Goal: Task Accomplishment & Management: Complete application form

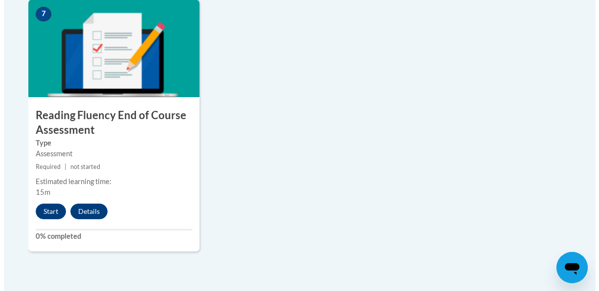
scroll to position [869, 0]
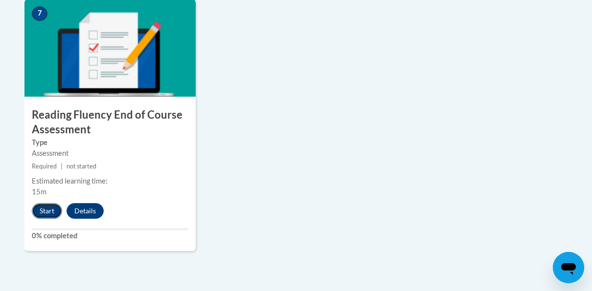
click at [47, 208] on button "Start" at bounding box center [47, 211] width 30 height 16
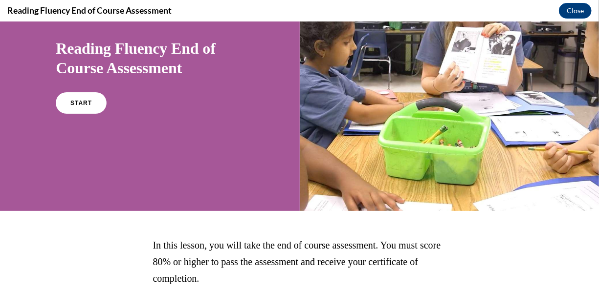
scroll to position [0, 0]
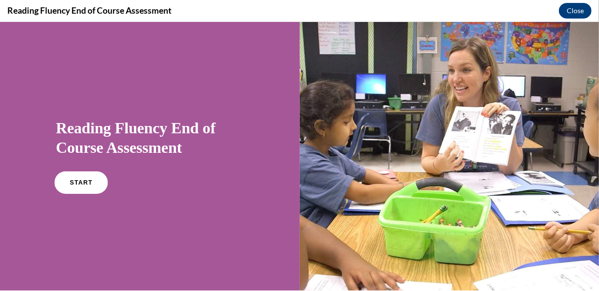
click at [77, 173] on link "START" at bounding box center [81, 182] width 53 height 22
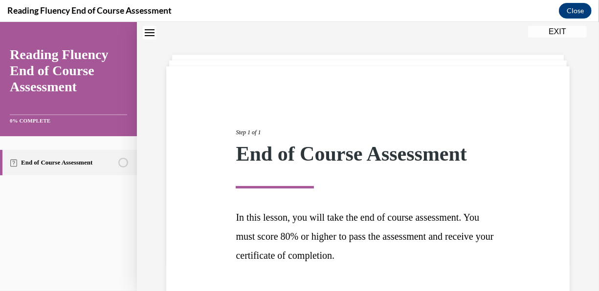
scroll to position [101, 0]
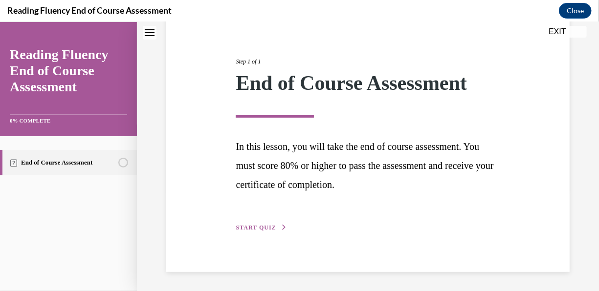
click at [254, 225] on span "START QUIZ" at bounding box center [256, 227] width 40 height 7
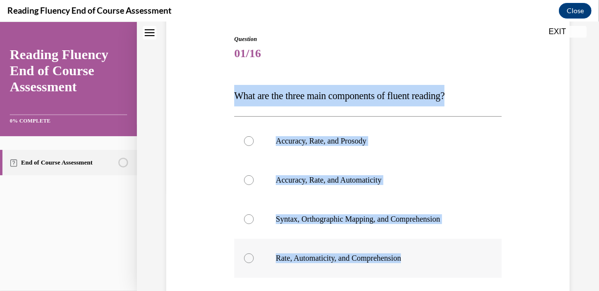
drag, startPoint x: 233, startPoint y: 97, endPoint x: 465, endPoint y: 274, distance: 292.0
click at [465, 274] on div "Question 01/16 What are the three main components of fluent reading?  Accuracy,…" at bounding box center [367, 216] width 267 height 365
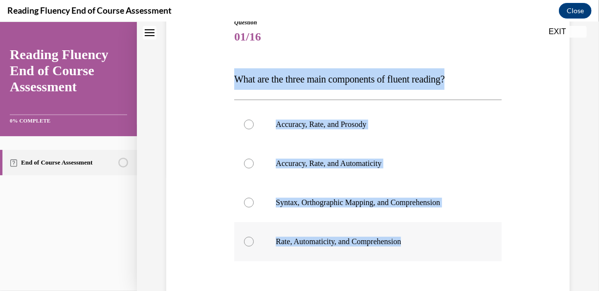
scroll to position [124, 0]
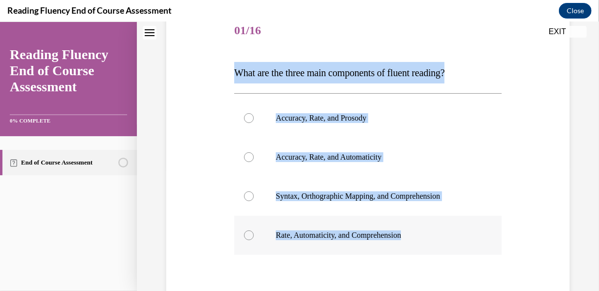
copy div "What are the three main components of fluent reading?  Accuracy, Rate, and Pros…"
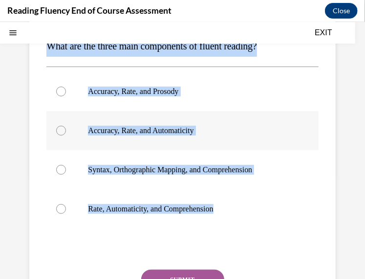
click at [308, 127] on label "Accuracy, Rate, and Automaticity" at bounding box center [182, 130] width 272 height 39
click at [66, 127] on input "Accuracy, Rate, and Automaticity" at bounding box center [61, 130] width 10 height 10
radio input "true"
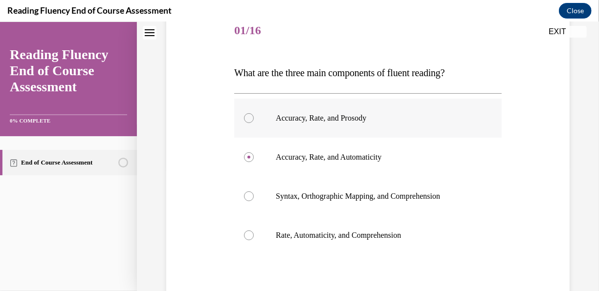
click at [363, 117] on p "Accuracy, Rate, and Prosody" at bounding box center [376, 118] width 201 height 10
click at [254, 117] on input "Accuracy, Rate, and Prosody" at bounding box center [249, 118] width 10 height 10
radio input "true"
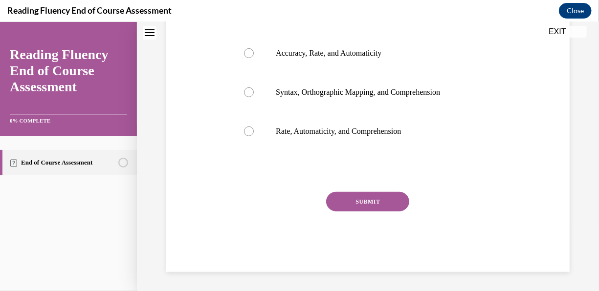
click at [366, 199] on button "SUBMIT" at bounding box center [367, 202] width 83 height 20
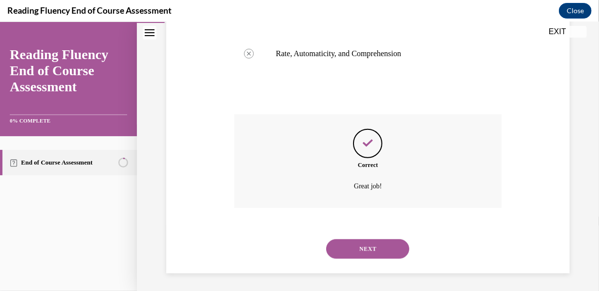
scroll to position [308, 0]
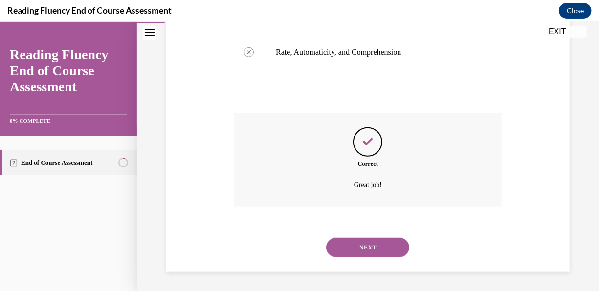
click at [362, 258] on div "NEXT" at bounding box center [367, 247] width 267 height 39
click at [364, 253] on button "NEXT" at bounding box center [367, 248] width 83 height 20
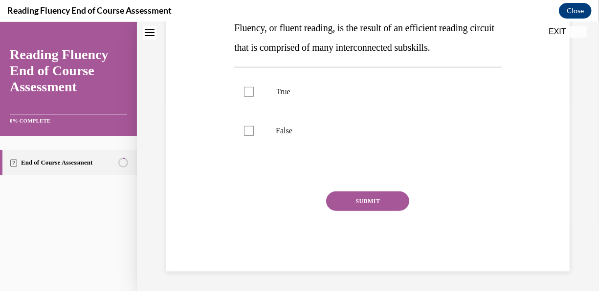
scroll to position [0, 0]
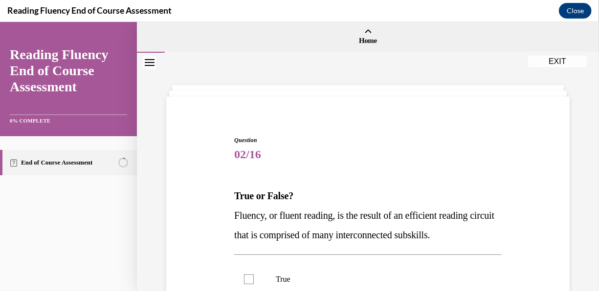
click at [348, 203] on p "True or False?" at bounding box center [367, 196] width 267 height 20
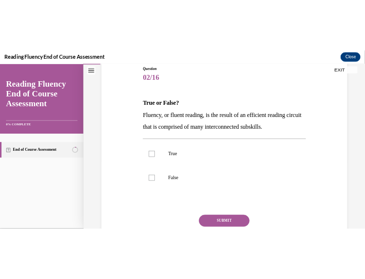
scroll to position [111, 0]
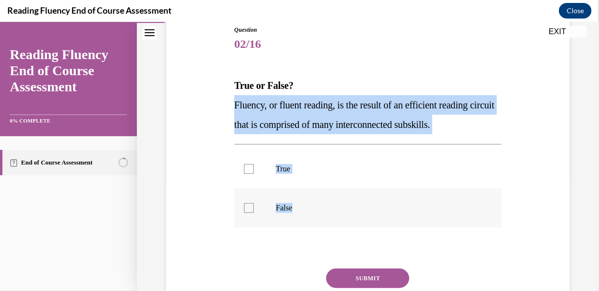
drag, startPoint x: 227, startPoint y: 101, endPoint x: 489, endPoint y: 198, distance: 279.2
click at [489, 198] on div "Question 02/16 True or False? Fluency, or fluent reading, is the result of an e…" at bounding box center [368, 172] width 408 height 353
copy div "Fluency, or fluent reading, is the result of an efficient reading circuit that …"
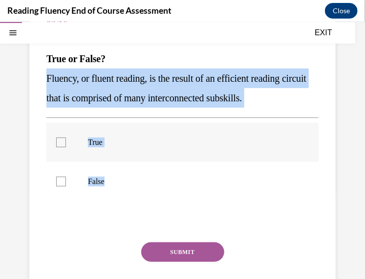
click at [66, 143] on label "True" at bounding box center [182, 141] width 272 height 39
click at [66, 143] on input "True" at bounding box center [61, 142] width 10 height 10
checkbox input "true"
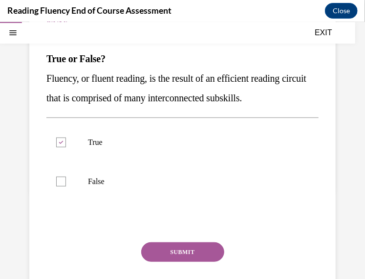
click at [169, 251] on button "SUBMIT" at bounding box center [182, 252] width 83 height 20
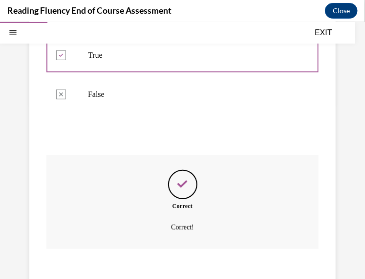
scroll to position [257, 0]
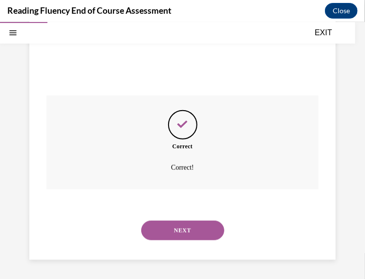
click at [169, 219] on div "NEXT" at bounding box center [182, 229] width 272 height 39
click at [170, 227] on button "NEXT" at bounding box center [182, 230] width 83 height 20
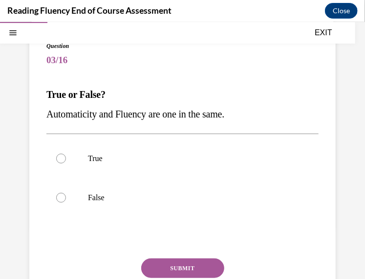
scroll to position [75, 0]
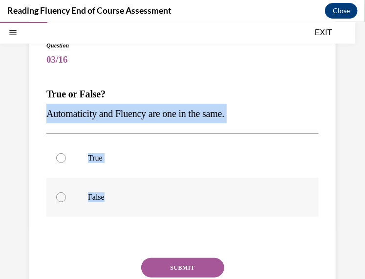
drag, startPoint x: 44, startPoint y: 115, endPoint x: 172, endPoint y: 202, distance: 154.5
click at [172, 202] on div "Question 03/16 True or False? Automaticity and Fluency are one in the same.  Tr…" at bounding box center [182, 181] width 307 height 321
copy div "Automaticity and Fluency are one in the same.  True False"
click at [75, 199] on label "False" at bounding box center [182, 196] width 272 height 39
click at [66, 199] on input "False" at bounding box center [61, 197] width 10 height 10
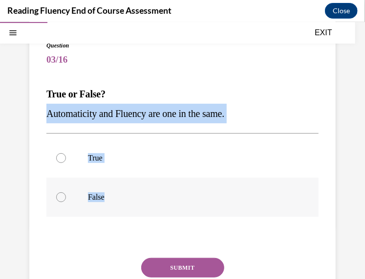
radio input "true"
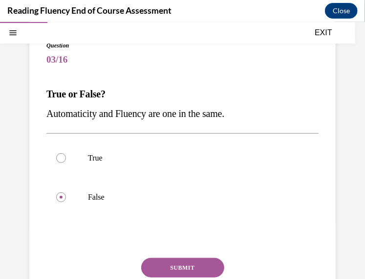
click at [193, 270] on button "SUBMIT" at bounding box center [182, 267] width 83 height 20
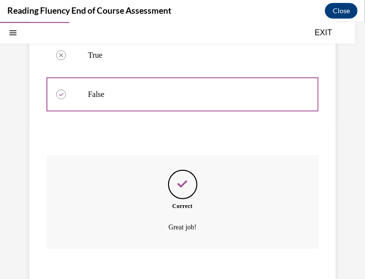
scroll to position [238, 0]
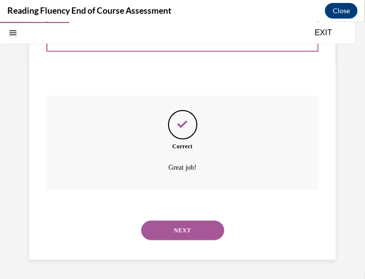
click at [192, 231] on button "NEXT" at bounding box center [182, 230] width 83 height 20
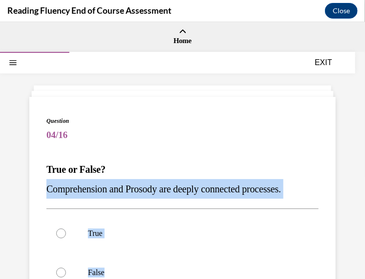
scroll to position [158, 0]
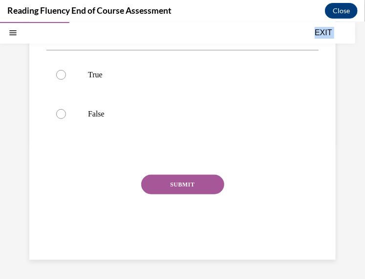
drag, startPoint x: 46, startPoint y: 188, endPoint x: 169, endPoint y: 288, distance: 157.8
click at [169, 278] on html "SKIP TO STEP Audio transcript EXIT Reading Fluency End of Course Assessment 0% …" at bounding box center [182, 150] width 365 height 257
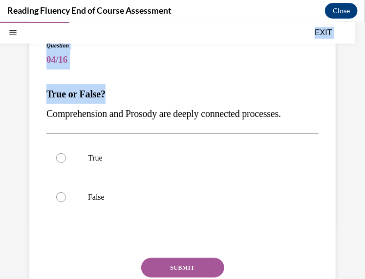
click at [47, 115] on span "Comprehension and Prosody are deeply connected processes." at bounding box center [163, 113] width 235 height 11
drag, startPoint x: 46, startPoint y: 93, endPoint x: 333, endPoint y: 117, distance: 287.6
click at [333, 117] on div "Question 04/16 True or False? Comprehension and Prosody are deeply connected pr…" at bounding box center [182, 169] width 365 height 385
copy div "True or False? Comprehension and Prosody are deeply connected processes."
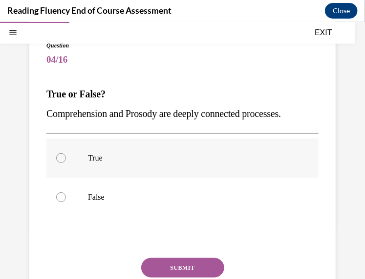
click at [90, 150] on label "True" at bounding box center [182, 157] width 272 height 39
click at [66, 153] on input "True" at bounding box center [61, 158] width 10 height 10
radio input "true"
click at [184, 265] on button "SUBMIT" at bounding box center [182, 267] width 83 height 20
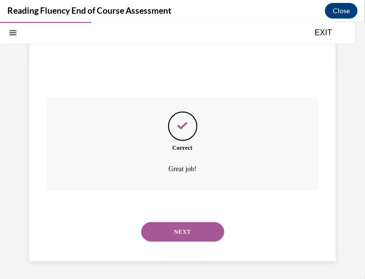
scroll to position [238, 0]
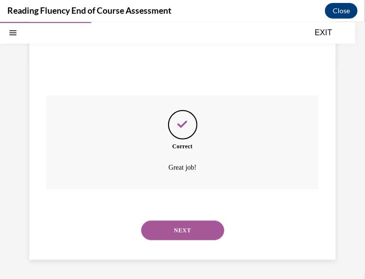
click at [160, 224] on button "NEXT" at bounding box center [182, 230] width 83 height 20
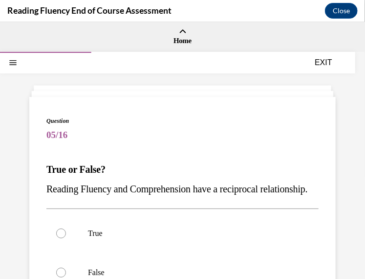
drag, startPoint x: 48, startPoint y: 168, endPoint x: 135, endPoint y: 217, distance: 100.3
click at [135, 198] on div "True or False? Reading Fluency and Comprehension have a reciprocal relationship." at bounding box center [182, 178] width 272 height 39
copy div "True or False? Reading Fluency and Comprehension have a reciprocal relationship."
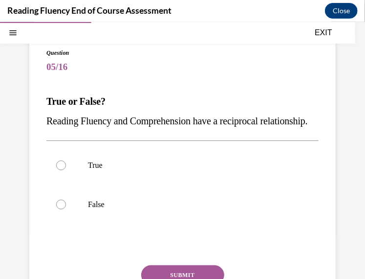
scroll to position [68, 0]
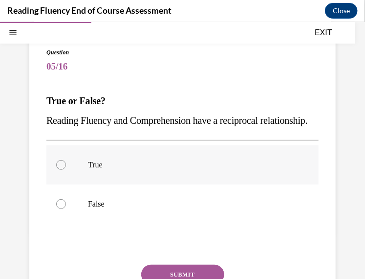
click at [60, 169] on div at bounding box center [61, 164] width 10 height 10
click at [60, 169] on input "True" at bounding box center [61, 164] width 10 height 10
radio input "true"
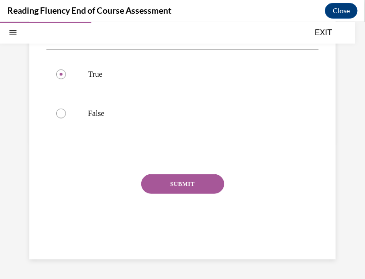
click at [189, 193] on button "SUBMIT" at bounding box center [182, 184] width 83 height 20
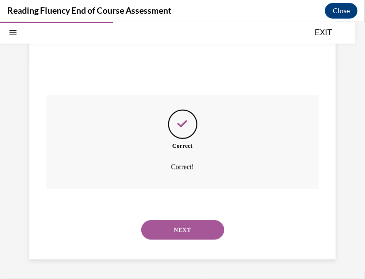
scroll to position [257, 0]
click at [169, 239] on button "NEXT" at bounding box center [182, 230] width 83 height 20
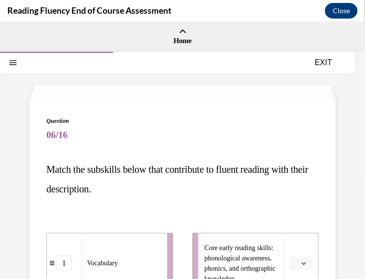
click at [56, 183] on span "Match the subskills below that contribute to fluent reading with their descript…" at bounding box center [177, 178] width 262 height 30
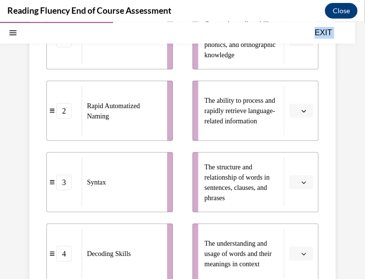
scroll to position [374, 0]
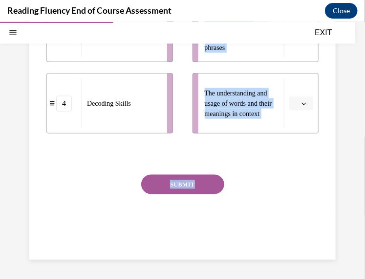
drag, startPoint x: 46, startPoint y: 134, endPoint x: 300, endPoint y: 182, distance: 258.8
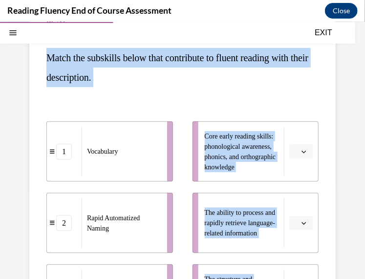
scroll to position [111, 0]
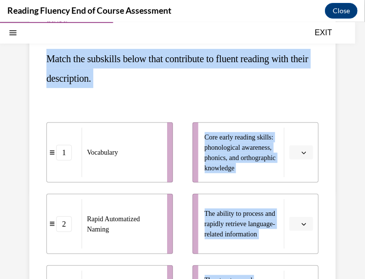
copy div "Match the subskills below that contribute to fluent reading with their descript…"
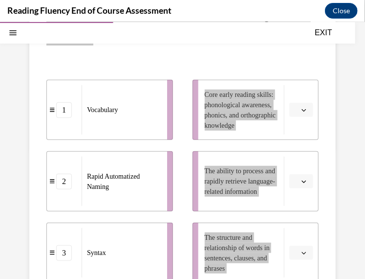
scroll to position [154, 0]
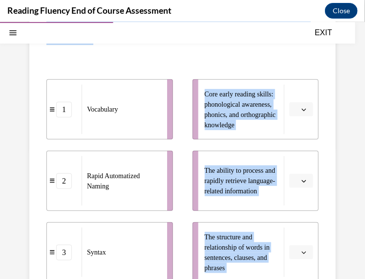
click at [169, 70] on div "1 Vocabulary 2 Rapid Automatized Naming 3 Syntax 4 Decoding Skills Core early r…" at bounding box center [182, 206] width 272 height 294
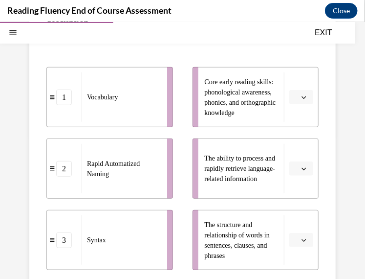
scroll to position [188, 0]
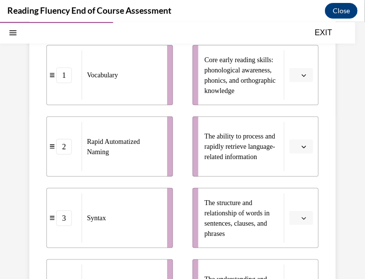
click at [186, 27] on div "EXIT" at bounding box center [177, 33] width 355 height 22
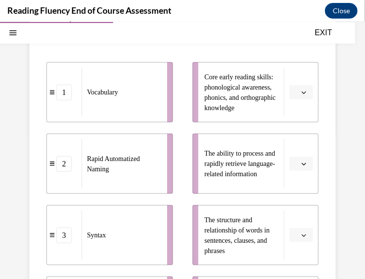
scroll to position [170, 0]
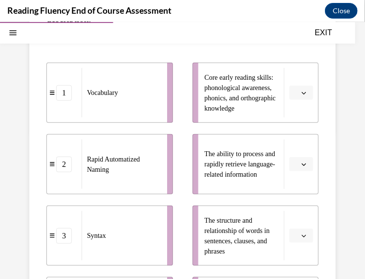
click at [302, 94] on icon "button" at bounding box center [304, 92] width 5 height 5
click at [299, 196] on div "4" at bounding box center [293, 192] width 24 height 20
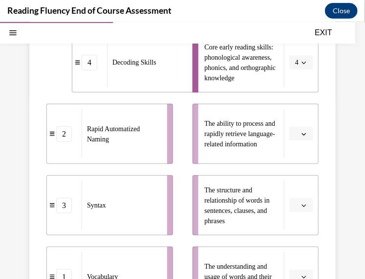
scroll to position [197, 0]
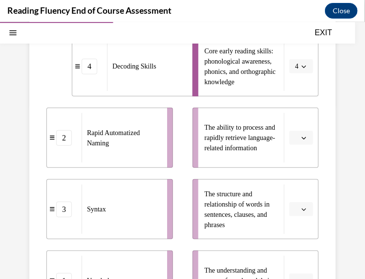
click at [302, 135] on icon "button" at bounding box center [304, 137] width 5 height 5
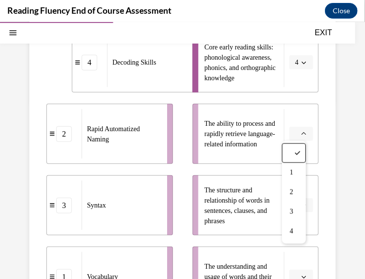
scroll to position [199, 0]
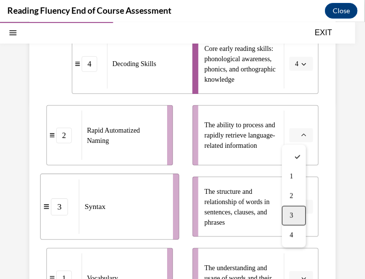
click at [293, 218] on span "3" at bounding box center [291, 215] width 3 height 8
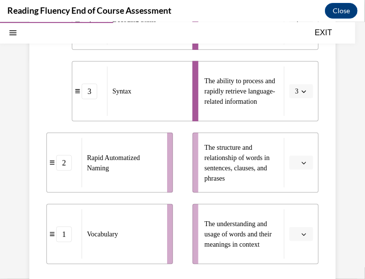
scroll to position [246, 0]
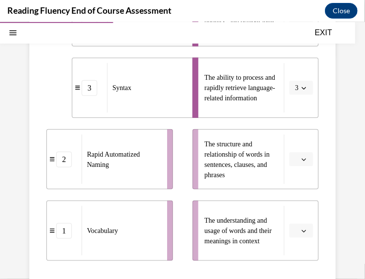
click at [298, 224] on button "button" at bounding box center [301, 230] width 24 height 15
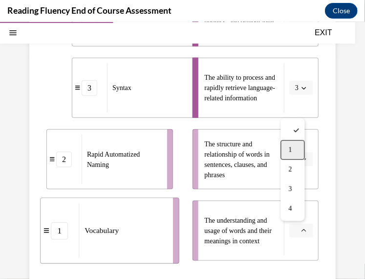
click at [295, 143] on div "1" at bounding box center [293, 149] width 24 height 20
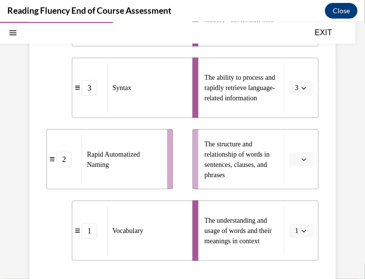
click at [303, 155] on button "button" at bounding box center [301, 159] width 24 height 15
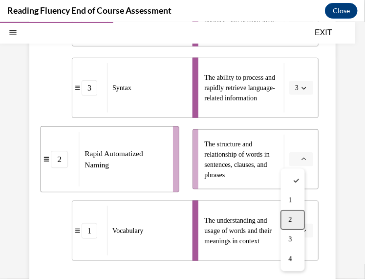
click at [290, 221] on span "2" at bounding box center [290, 219] width 3 height 8
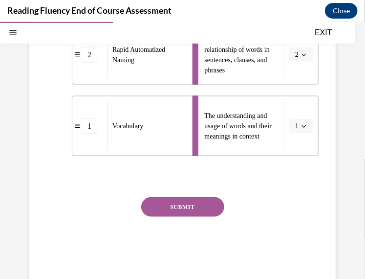
scroll to position [374, 0]
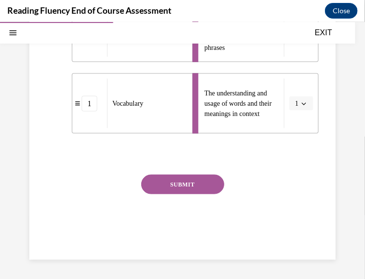
click at [196, 177] on button "SUBMIT" at bounding box center [182, 184] width 83 height 20
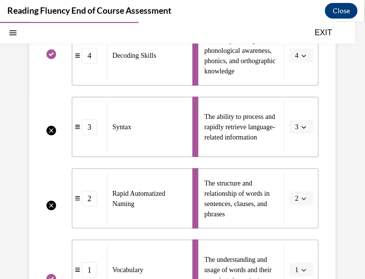
scroll to position [218, 0]
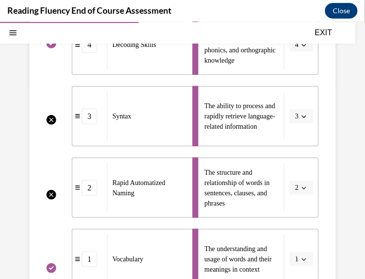
click at [293, 112] on li "The ability to process and rapidly retrieve language-related information 3" at bounding box center [256, 116] width 127 height 60
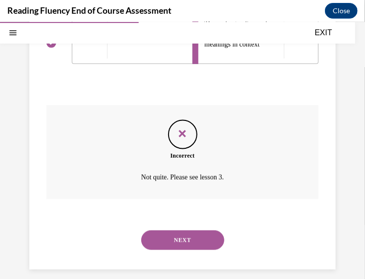
scroll to position [451, 0]
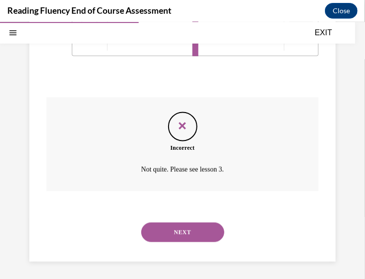
click at [196, 233] on button "NEXT" at bounding box center [182, 232] width 83 height 20
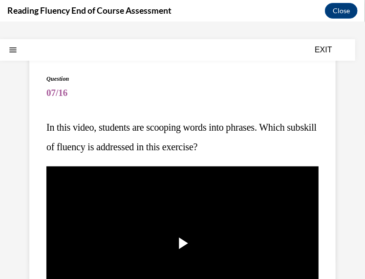
scroll to position [13, 0]
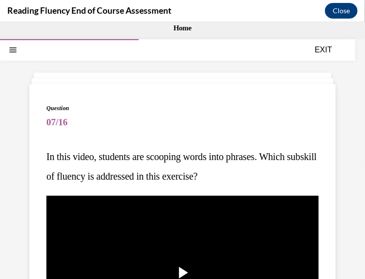
drag, startPoint x: 48, startPoint y: 156, endPoint x: 269, endPoint y: 170, distance: 221.9
click at [269, 170] on p "In this video, students are scooping words into phrases. Which subskill of flue…" at bounding box center [182, 165] width 272 height 39
copy span "n this video, students are scooping words into phrases. Which subskill of fluen…"
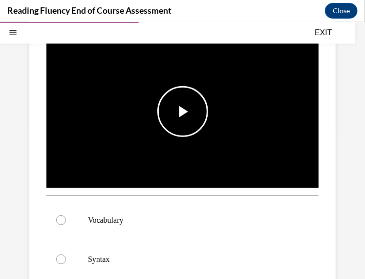
scroll to position [175, 0]
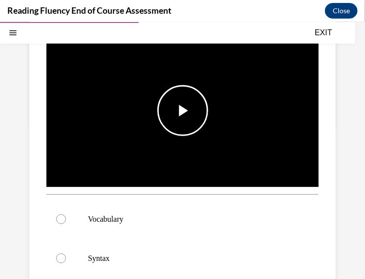
click at [183, 110] on span "Video player" at bounding box center [183, 110] width 0 height 0
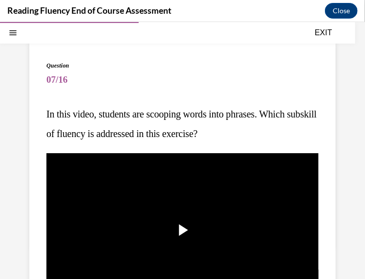
scroll to position [55, 0]
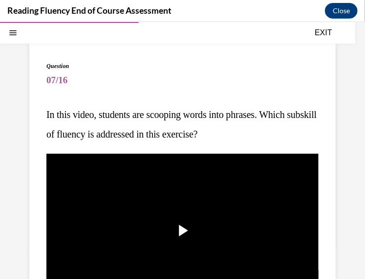
click at [259, 132] on p "In this video, students are scooping words into phrases. Which subskill of flue…" at bounding box center [182, 123] width 272 height 39
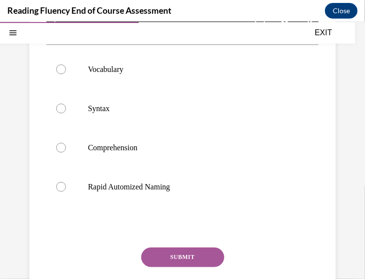
scroll to position [328, 0]
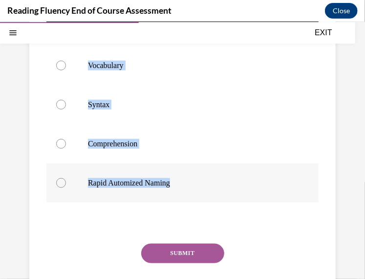
drag, startPoint x: 88, startPoint y: 62, endPoint x: 226, endPoint y: 168, distance: 174.4
click at [226, 168] on div "Vocabulary Syntax Comprehension Rapid Automized Naming" at bounding box center [182, 123] width 272 height 156
copy div "Vocabulary Syntax Comprehension Rapid Automized Naming"
click at [103, 105] on p "Syntax" at bounding box center [191, 104] width 206 height 10
click at [66, 105] on input "Syntax" at bounding box center [61, 104] width 10 height 10
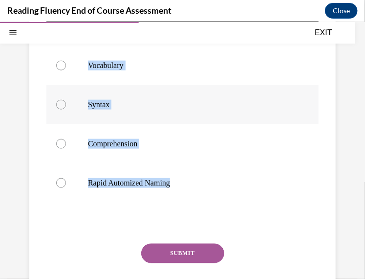
radio input "true"
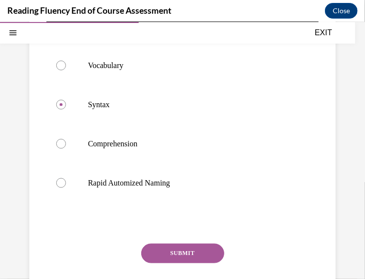
click at [193, 251] on button "SUBMIT" at bounding box center [182, 253] width 83 height 20
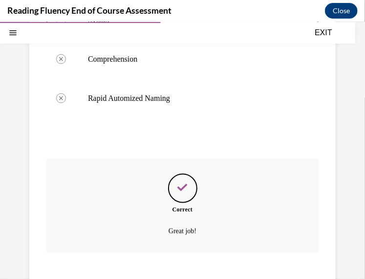
scroll to position [472, 0]
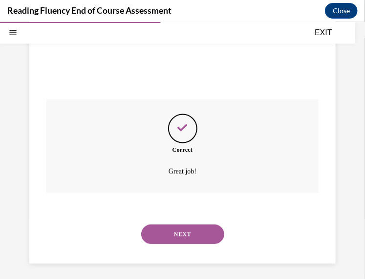
click at [188, 228] on button "NEXT" at bounding box center [182, 234] width 83 height 20
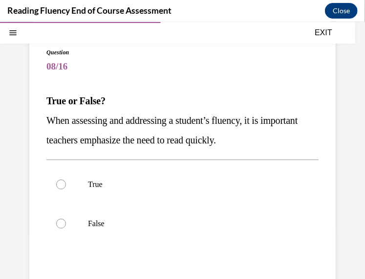
scroll to position [69, 0]
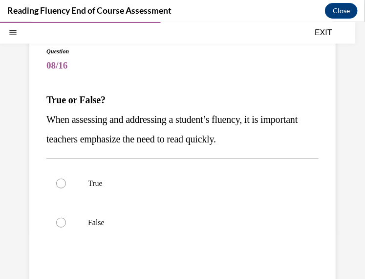
drag, startPoint x: 44, startPoint y: 98, endPoint x: 290, endPoint y: 144, distance: 250.2
click at [290, 144] on div "Question 08/16 True or False? When assessing and addressing a student’s fluency…" at bounding box center [182, 197] width 307 height 341
copy div "True or False? When assessing and addressing a student’s fluency, it is importa…"
click at [89, 223] on p "False" at bounding box center [191, 222] width 206 height 10
click at [66, 223] on input "False" at bounding box center [61, 222] width 10 height 10
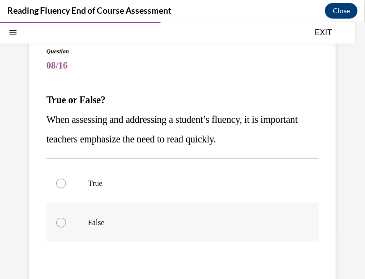
radio input "true"
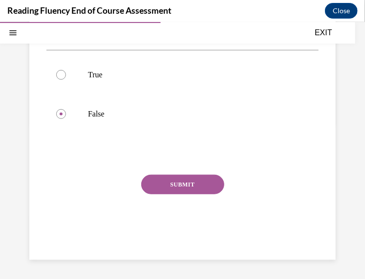
click at [194, 187] on button "SUBMIT" at bounding box center [182, 184] width 83 height 20
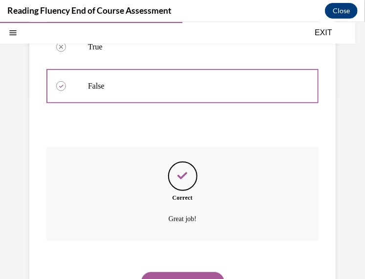
scroll to position [257, 0]
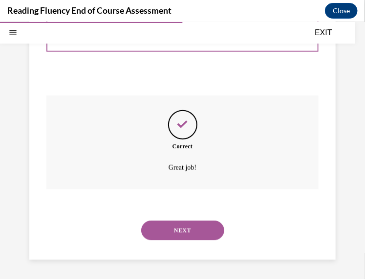
click at [186, 234] on button "NEXT" at bounding box center [182, 230] width 83 height 20
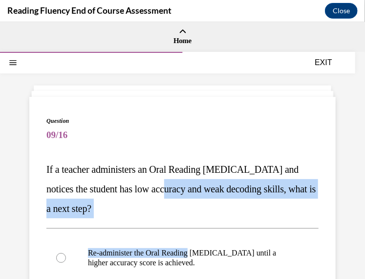
drag, startPoint x: 186, startPoint y: 234, endPoint x: 182, endPoint y: 174, distance: 59.8
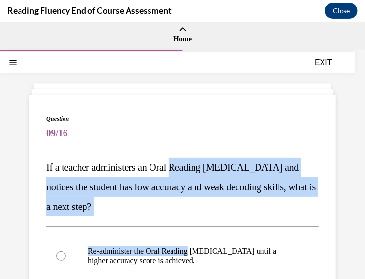
scroll to position [6, 0]
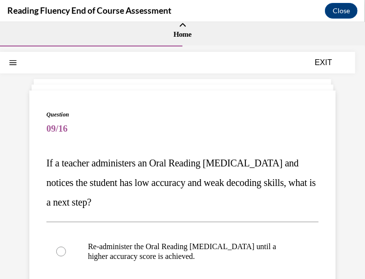
click at [162, 131] on span "09/16" at bounding box center [182, 128] width 272 height 20
drag, startPoint x: 42, startPoint y: 160, endPoint x: 200, endPoint y: 209, distance: 165.3
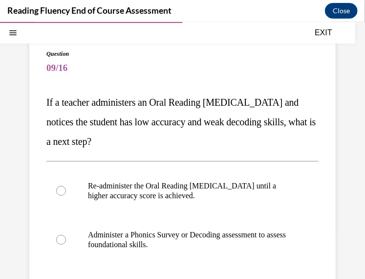
scroll to position [66, 0]
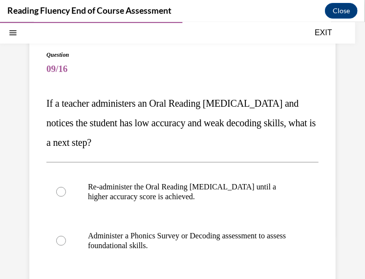
click at [140, 133] on p "If a teacher administers an Oral Reading Fluency assessment and notices the stu…" at bounding box center [182, 122] width 272 height 59
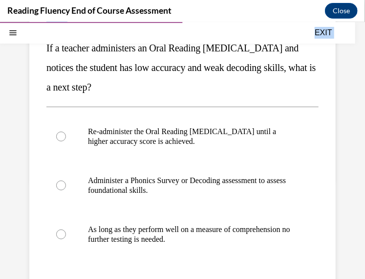
scroll to position [246, 0]
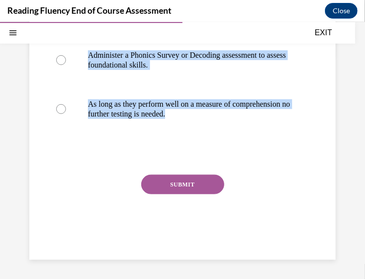
drag, startPoint x: 44, startPoint y: 104, endPoint x: 234, endPoint y: 146, distance: 193.9
click at [234, 146] on div "Question 09/16 If a teacher administers an Oral Reading Fluency assessment and …" at bounding box center [182, 54] width 307 height 409
copy div "If a teacher administers an Oral Reading Fluency assessment and notices the stu…"
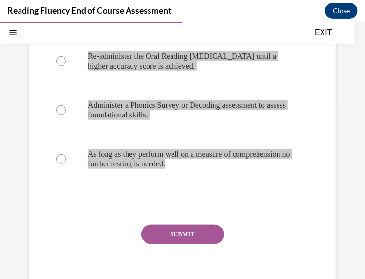
scroll to position [196, 0]
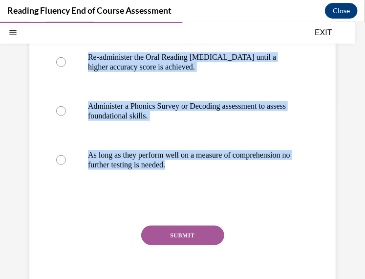
click at [106, 211] on div "Question 09/16 If a teacher administers an Oral Reading Fluency assessment and …" at bounding box center [182, 112] width 272 height 385
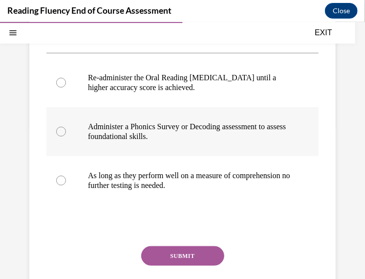
scroll to position [177, 0]
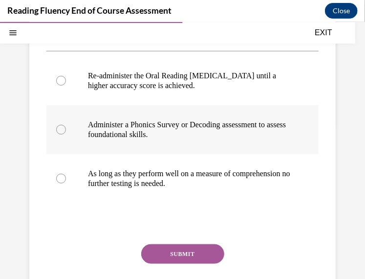
click at [149, 131] on p "Administer a Phonics Survey or Decoding assessment to assess foundational skill…" at bounding box center [191, 129] width 206 height 20
click at [66, 131] on input "Administer a Phonics Survey or Decoding assessment to assess foundational skill…" at bounding box center [61, 129] width 10 height 10
radio input "true"
click at [177, 259] on button "SUBMIT" at bounding box center [182, 253] width 83 height 20
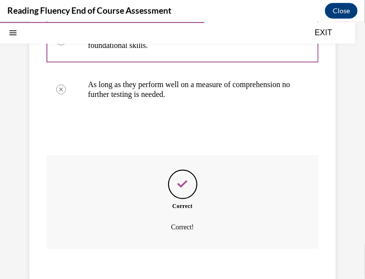
scroll to position [326, 0]
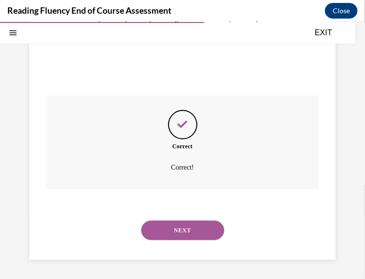
click at [182, 230] on button "NEXT" at bounding box center [182, 230] width 83 height 20
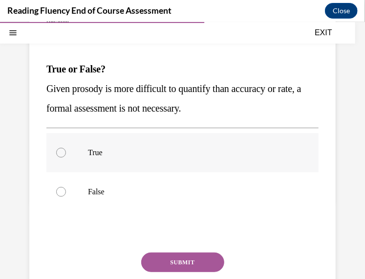
scroll to position [101, 0]
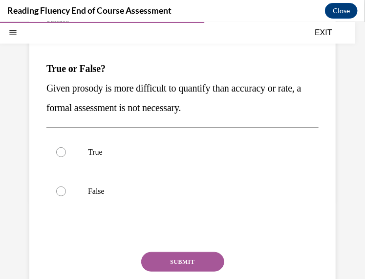
drag, startPoint x: 45, startPoint y: 65, endPoint x: 251, endPoint y: 106, distance: 210.3
click at [251, 106] on div "Question 10/16 True or False? Given prosody is more difficult to quantify than …" at bounding box center [182, 166] width 307 height 341
click at [66, 187] on label "False" at bounding box center [182, 190] width 272 height 39
click at [66, 187] on input "False" at bounding box center [61, 191] width 10 height 10
radio input "true"
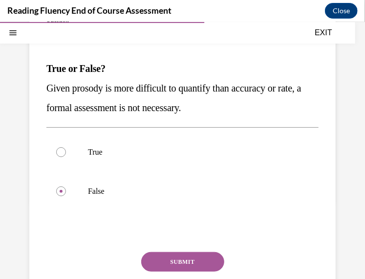
click at [181, 258] on button "SUBMIT" at bounding box center [182, 261] width 83 height 20
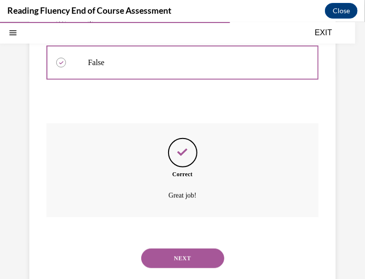
scroll to position [257, 0]
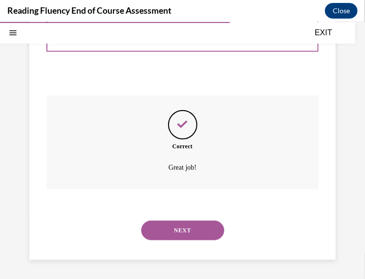
click at [195, 231] on button "NEXT" at bounding box center [182, 230] width 83 height 20
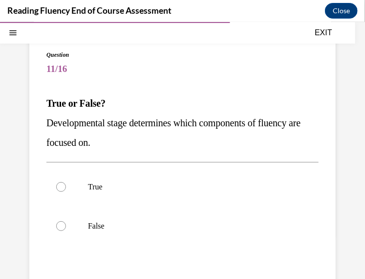
scroll to position [66, 0]
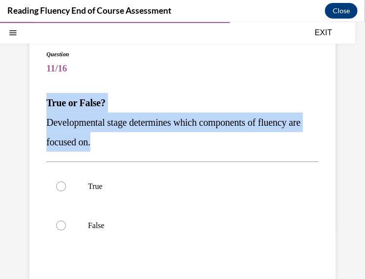
drag, startPoint x: 44, startPoint y: 100, endPoint x: 130, endPoint y: 138, distance: 94.1
click at [130, 138] on div "Question 11/16 True or False? Developmental stage determines which components o…" at bounding box center [182, 200] width 307 height 341
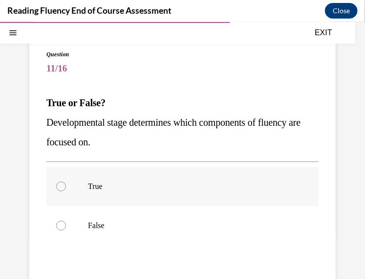
click at [79, 185] on label "True" at bounding box center [182, 185] width 272 height 39
click at [66, 185] on input "True" at bounding box center [61, 186] width 10 height 10
radio input "true"
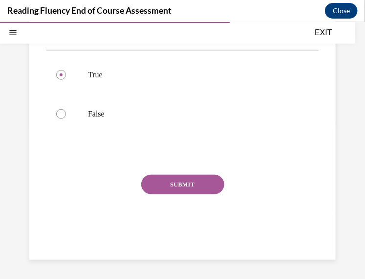
click at [180, 177] on button "SUBMIT" at bounding box center [182, 184] width 83 height 20
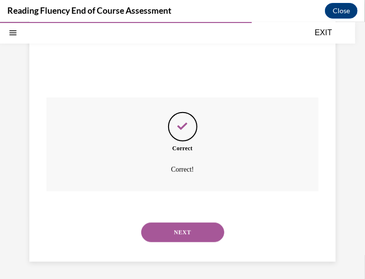
scroll to position [257, 0]
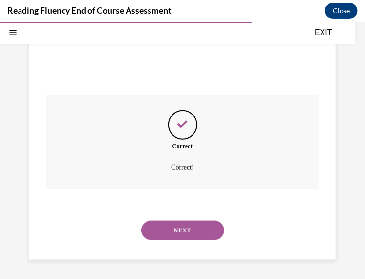
click at [175, 221] on button "NEXT" at bounding box center [182, 230] width 83 height 20
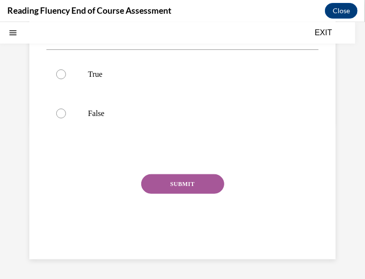
scroll to position [0, 0]
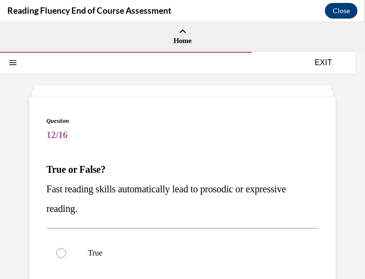
drag, startPoint x: 44, startPoint y: 165, endPoint x: 106, endPoint y: 213, distance: 78.3
click at [106, 213] on div "Question 12/16 True or False? Fast reading skills automatically lead to prosodi…" at bounding box center [182, 266] width 307 height 341
click at [93, 218] on div "Question 12/16 True or False? Fast reading skills automatically lead to prosodi…" at bounding box center [182, 274] width 272 height 316
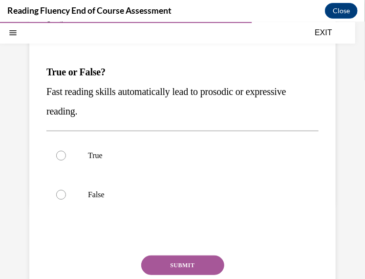
scroll to position [98, 0]
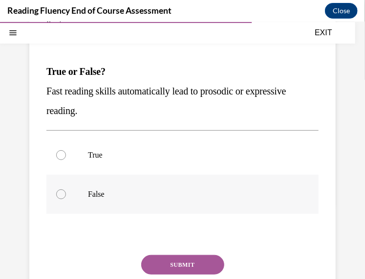
click at [87, 199] on label "False" at bounding box center [182, 193] width 272 height 39
click at [66, 199] on input "False" at bounding box center [61, 194] width 10 height 10
radio input "true"
click at [176, 263] on button "SUBMIT" at bounding box center [182, 264] width 83 height 20
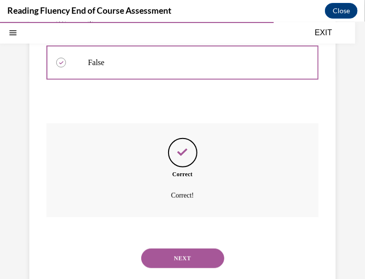
scroll to position [257, 0]
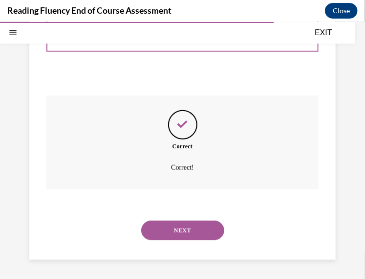
click at [184, 228] on button "NEXT" at bounding box center [182, 230] width 83 height 20
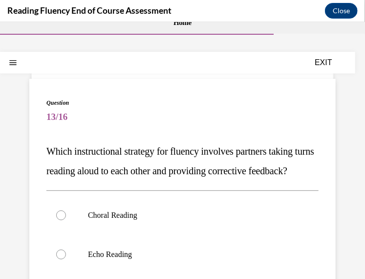
scroll to position [19, 0]
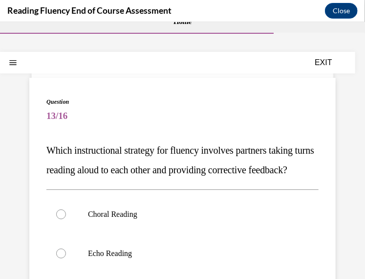
click at [48, 112] on span "13/16" at bounding box center [182, 116] width 272 height 20
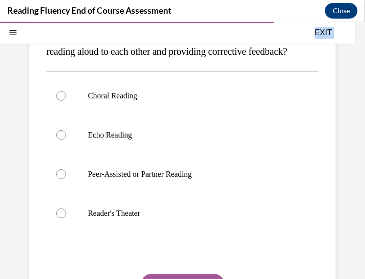
scroll to position [256, 0]
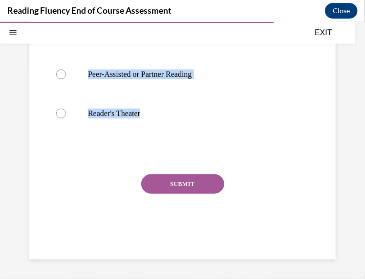
drag, startPoint x: 48, startPoint y: 150, endPoint x: 197, endPoint y: 135, distance: 149.4
click at [197, 135] on div "Question 13/16 Which instructional strategy for fluency involves partners takin…" at bounding box center [182, 66] width 272 height 375
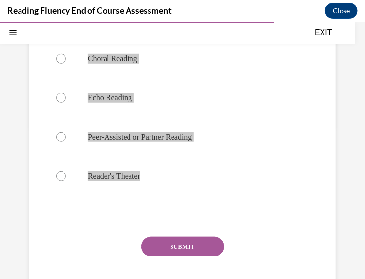
scroll to position [173, 0]
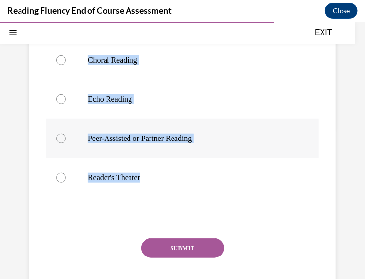
click at [76, 152] on label "Peer-Assisted or Partner Reading" at bounding box center [182, 137] width 272 height 39
click at [66, 143] on input "Peer-Assisted or Partner Reading" at bounding box center [61, 138] width 10 height 10
radio input "true"
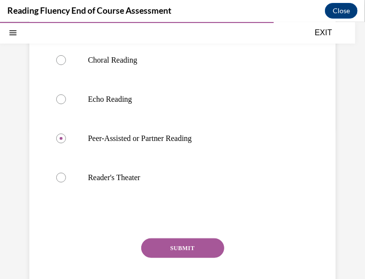
click at [178, 257] on button "SUBMIT" at bounding box center [182, 248] width 83 height 20
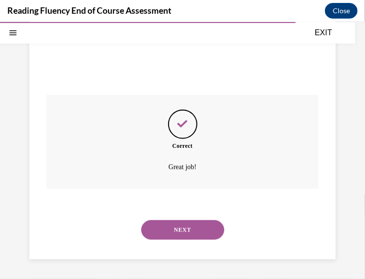
scroll to position [335, 0]
click at [162, 231] on button "NEXT" at bounding box center [182, 230] width 83 height 20
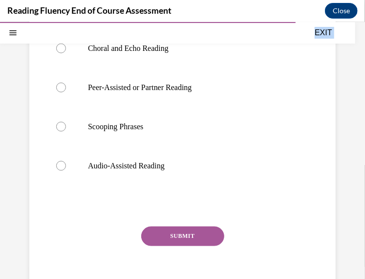
scroll to position [393, 0]
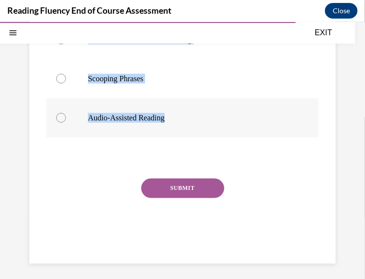
drag, startPoint x: 38, startPoint y: 167, endPoint x: 262, endPoint y: 127, distance: 228.0
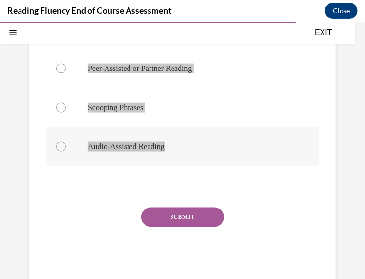
scroll to position [315, 0]
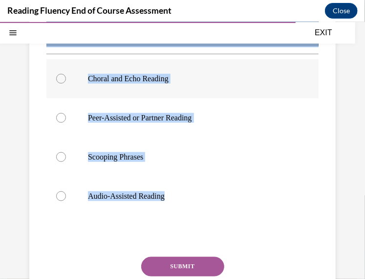
click at [106, 78] on p "Choral and Echo Reading" at bounding box center [191, 78] width 206 height 10
click at [66, 78] on input "Choral and Echo Reading" at bounding box center [61, 78] width 10 height 10
radio input "true"
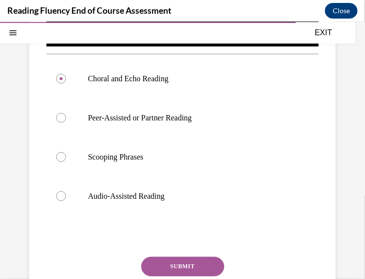
click at [179, 266] on button "SUBMIT" at bounding box center [182, 266] width 83 height 20
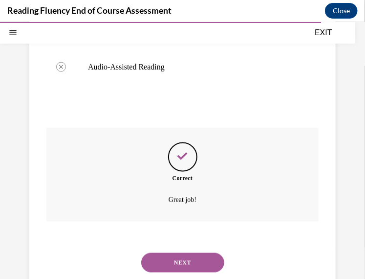
scroll to position [472, 0]
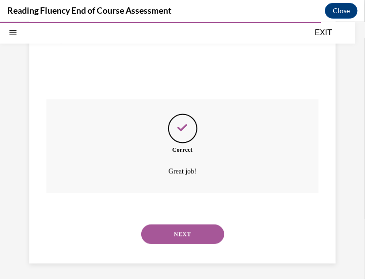
click at [186, 234] on button "NEXT" at bounding box center [182, 234] width 83 height 20
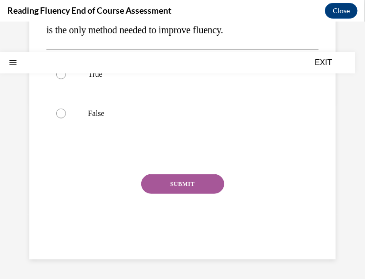
scroll to position [0, 0]
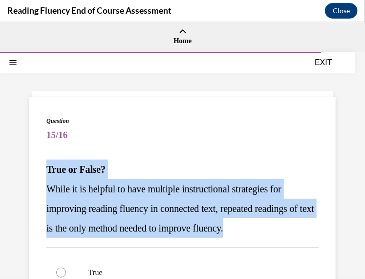
drag, startPoint x: 47, startPoint y: 172, endPoint x: 318, endPoint y: 222, distance: 275.9
click at [318, 222] on div "Question 15/16 True or False? While it is helpful to have multiple instructiona…" at bounding box center [182, 276] width 307 height 360
click at [136, 152] on div "Question 15/16 True or False? While it is helpful to have multiple instructiona…" at bounding box center [182, 284] width 272 height 336
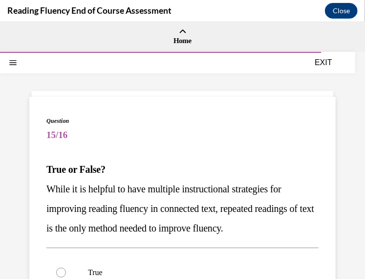
scroll to position [65, 0]
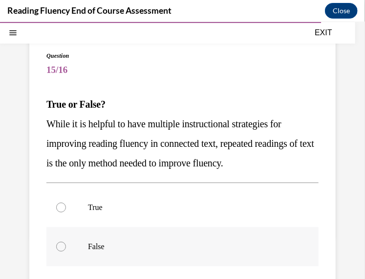
click at [69, 245] on label "False" at bounding box center [182, 245] width 272 height 39
click at [66, 245] on input "False" at bounding box center [61, 246] width 10 height 10
radio input "true"
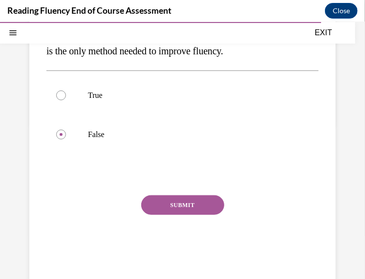
scroll to position [177, 0]
click at [179, 187] on div "Question 15/16 True or False? While it is helpful to have multiple instructiona…" at bounding box center [182, 106] width 272 height 336
click at [179, 212] on button "SUBMIT" at bounding box center [182, 204] width 83 height 20
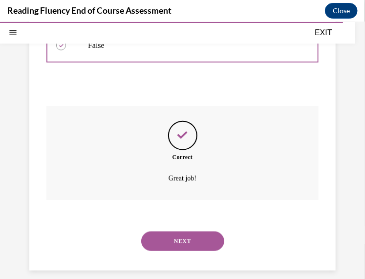
scroll to position [277, 0]
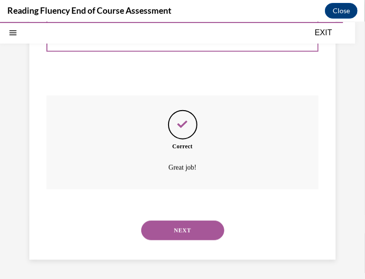
click at [182, 222] on button "NEXT" at bounding box center [182, 230] width 83 height 20
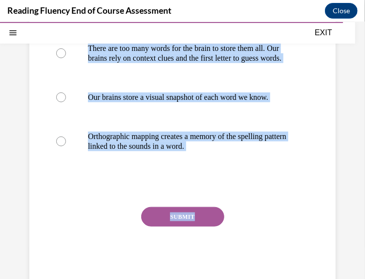
scroll to position [228, 0]
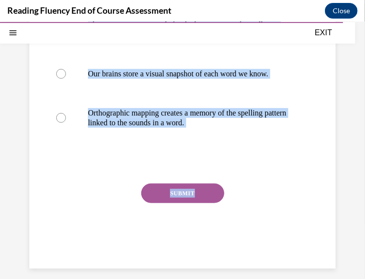
drag, startPoint x: 44, startPoint y: 90, endPoint x: 235, endPoint y: 199, distance: 219.7
click at [235, 199] on div "Question 16/16 How does the brain store words for reading? Though drilling and …" at bounding box center [182, 67] width 307 height 399
click at [94, 202] on div "SUBMIT" at bounding box center [182, 207] width 272 height 49
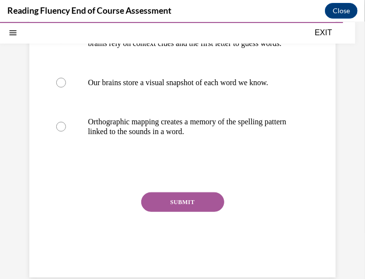
scroll to position [219, 0]
click at [122, 136] on p "Orthographic mapping creates a memory of the spelling pattern linked to the sou…" at bounding box center [191, 126] width 206 height 20
click at [66, 131] on input "Orthographic mapping creates a memory of the spelling pattern linked to the sou…" at bounding box center [61, 126] width 10 height 10
radio input "true"
click at [177, 232] on div "SUBMIT" at bounding box center [182, 216] width 272 height 49
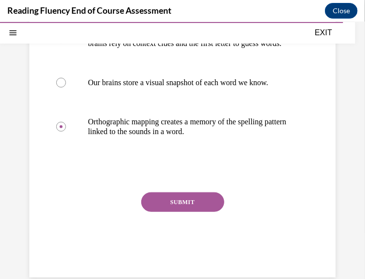
click at [179, 211] on button "SUBMIT" at bounding box center [182, 202] width 83 height 20
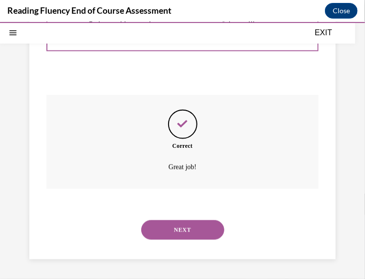
scroll to position [335, 0]
click at [181, 233] on button "NEXT" at bounding box center [182, 230] width 83 height 20
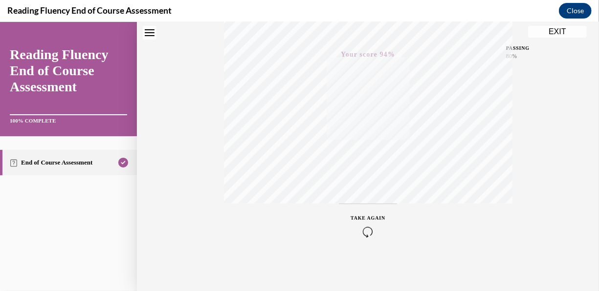
scroll to position [0, 0]
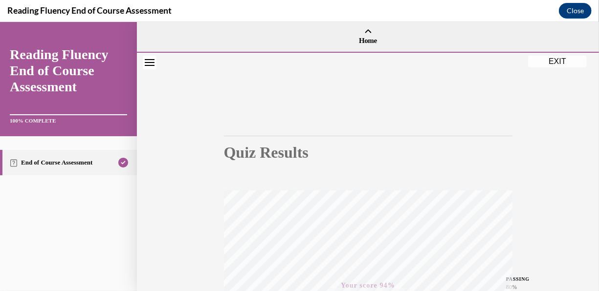
click at [556, 59] on button "EXIT" at bounding box center [557, 61] width 59 height 12
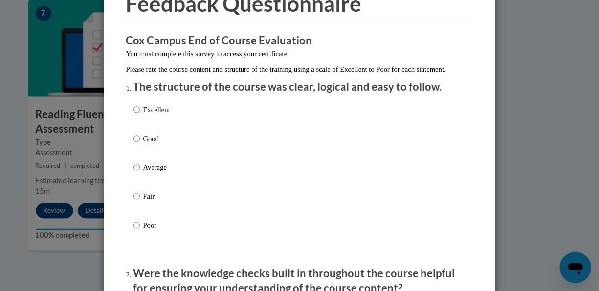
scroll to position [133, 0]
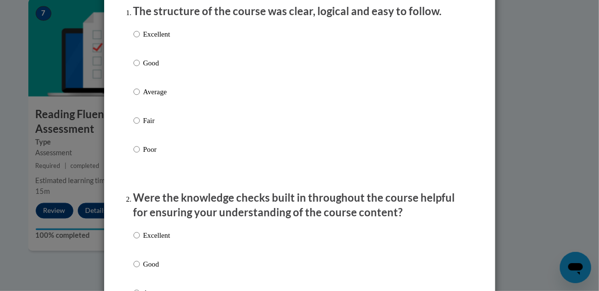
click at [143, 97] on p "Average" at bounding box center [156, 92] width 27 height 11
click at [140, 97] on input "Average" at bounding box center [136, 92] width 6 height 11
radio input "true"
click at [144, 68] on p "Good" at bounding box center [156, 63] width 27 height 11
click at [140, 68] on input "Good" at bounding box center [136, 63] width 6 height 11
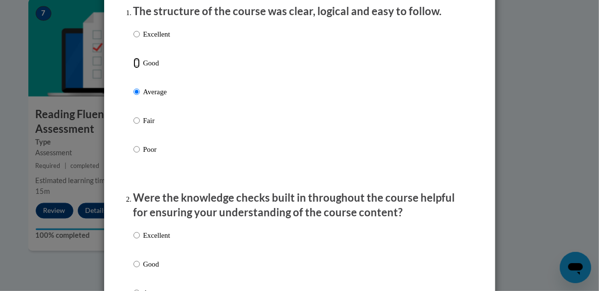
radio input "true"
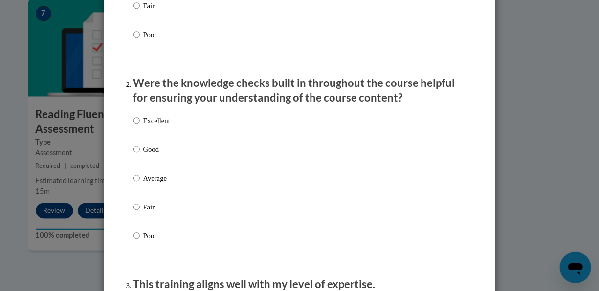
scroll to position [248, 0]
click at [156, 155] on p "Good" at bounding box center [156, 149] width 27 height 11
click at [140, 155] on input "Good" at bounding box center [136, 149] width 6 height 11
radio input "true"
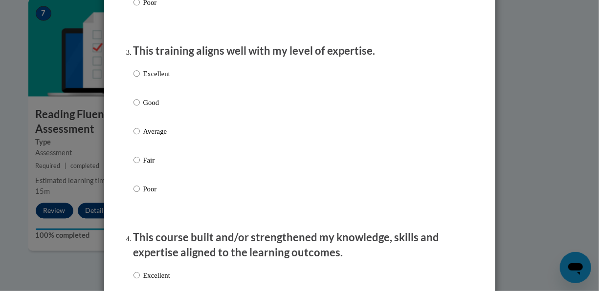
scroll to position [487, 0]
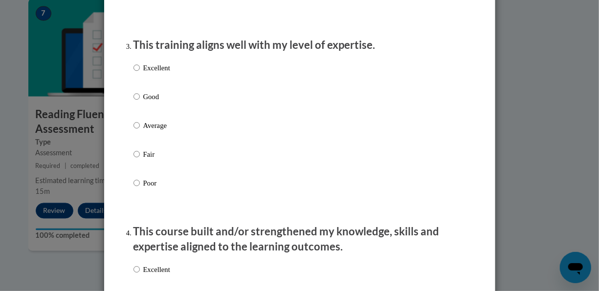
click at [144, 102] on p "Good" at bounding box center [156, 96] width 27 height 11
click at [140, 102] on input "Good" at bounding box center [136, 96] width 6 height 11
radio input "true"
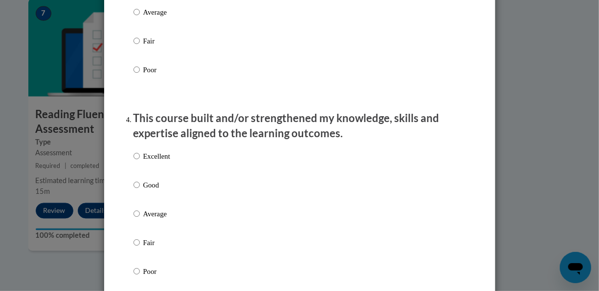
click at [149, 191] on p "Good" at bounding box center [156, 185] width 27 height 11
click at [140, 191] on input "Good" at bounding box center [136, 185] width 6 height 11
radio input "true"
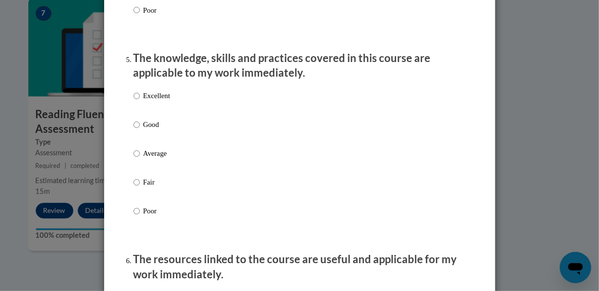
click at [145, 141] on label "Good" at bounding box center [151, 133] width 37 height 26
click at [140, 131] on input "Good" at bounding box center [136, 125] width 6 height 11
radio input "true"
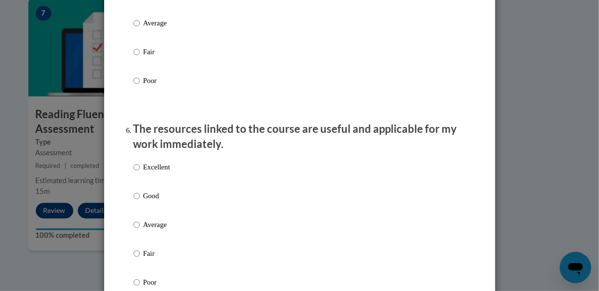
scroll to position [994, 0]
click at [146, 199] on p "Good" at bounding box center [156, 195] width 27 height 11
click at [140, 199] on input "Good" at bounding box center [136, 195] width 6 height 11
radio input "true"
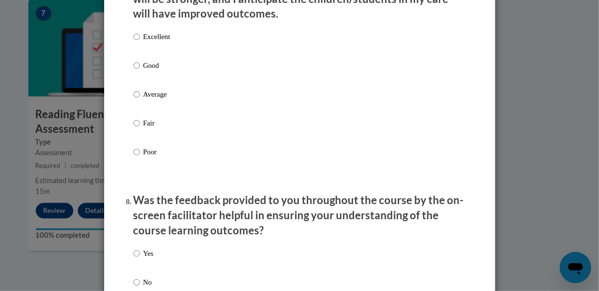
scroll to position [1346, 0]
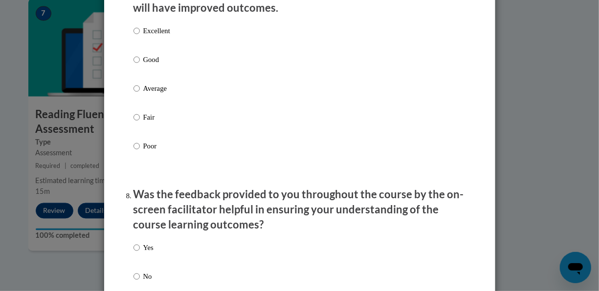
click at [147, 65] on p "Good" at bounding box center [156, 59] width 27 height 11
click at [140, 65] on input "Good" at bounding box center [136, 59] width 6 height 11
radio input "true"
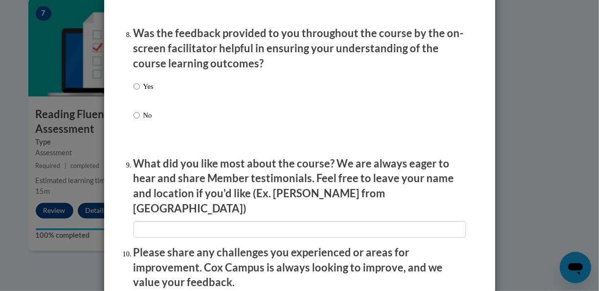
scroll to position [1508, 0]
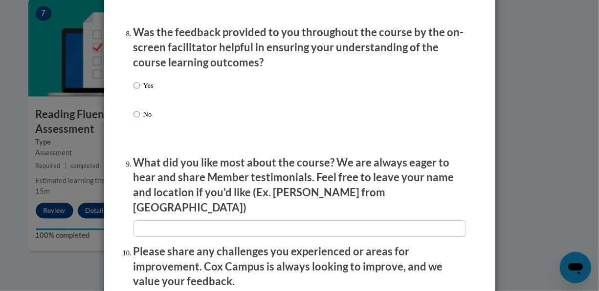
click at [139, 105] on label "Yes" at bounding box center [143, 93] width 20 height 26
click at [139, 91] on input "Yes" at bounding box center [136, 85] width 6 height 11
radio input "true"
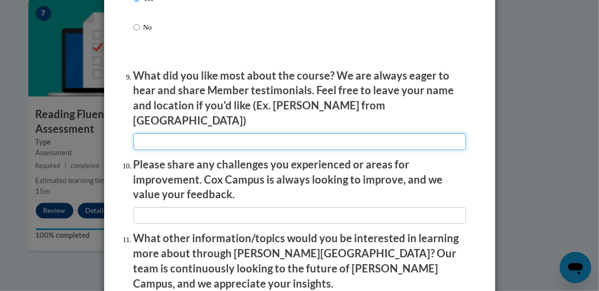
click at [182, 135] on input "textbox" at bounding box center [299, 141] width 332 height 17
click at [185, 136] on input "textbox" at bounding box center [299, 141] width 332 height 17
type input "Video"
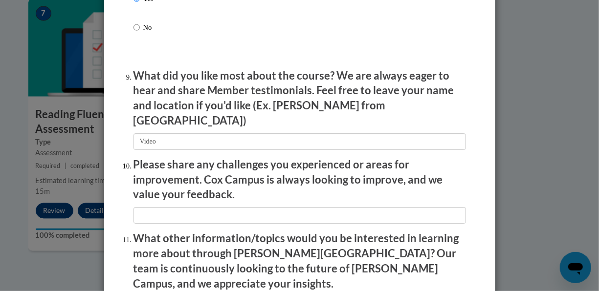
click at [210, 91] on p "What did you like most about the course? We are always eager to hear and share …" at bounding box center [299, 98] width 332 height 60
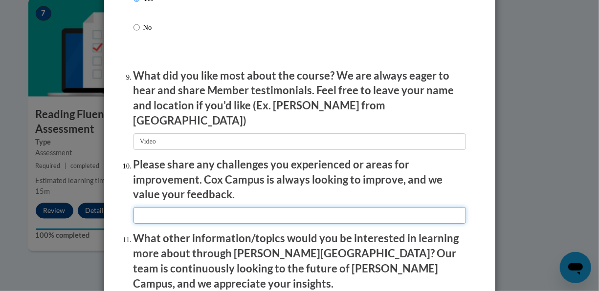
click at [161, 207] on input "textbox" at bounding box center [299, 215] width 332 height 17
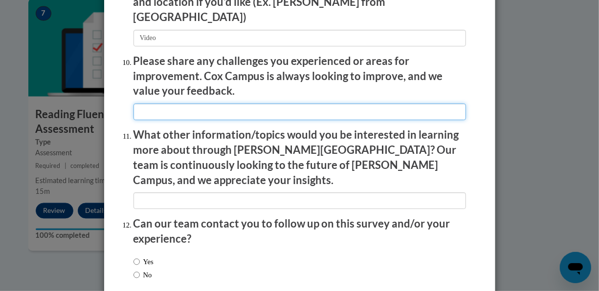
scroll to position [1700, 0]
type input "N/A"
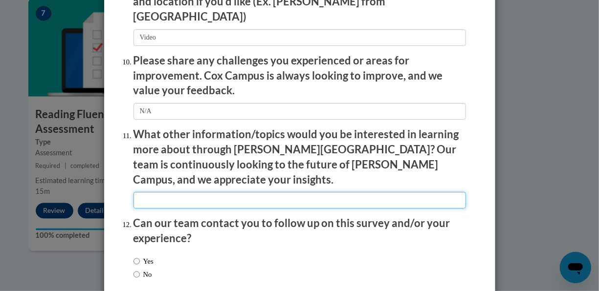
click at [167, 192] on input "textbox" at bounding box center [299, 200] width 332 height 17
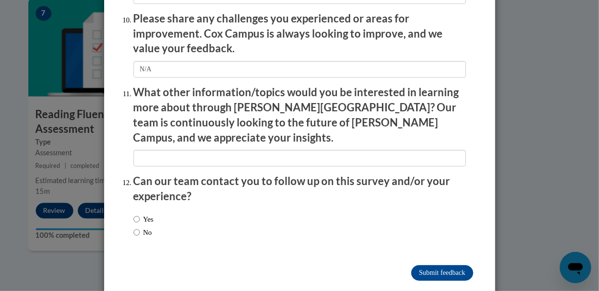
click at [143, 227] on label "No" at bounding box center [142, 232] width 19 height 11
click at [140, 227] on input "No" at bounding box center [136, 232] width 6 height 11
radio input "true"
click at [436, 266] on input "Submit feedback" at bounding box center [442, 274] width 62 height 16
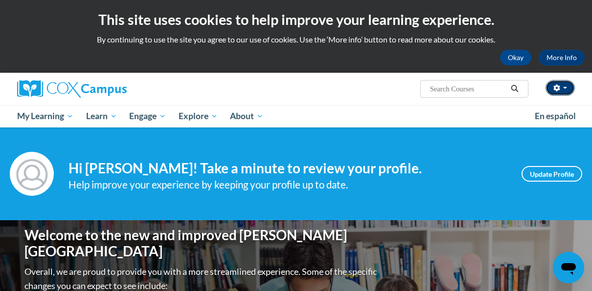
click at [563, 89] on span "button" at bounding box center [565, 88] width 4 height 2
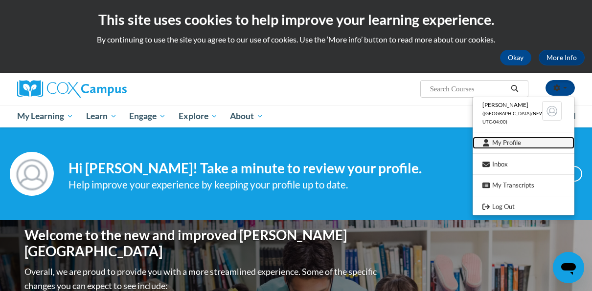
click at [512, 141] on link "My Profile" at bounding box center [523, 143] width 102 height 12
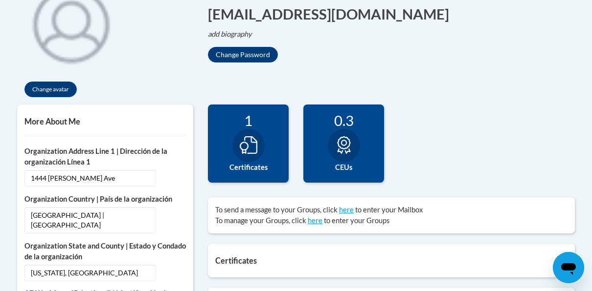
scroll to position [250, 0]
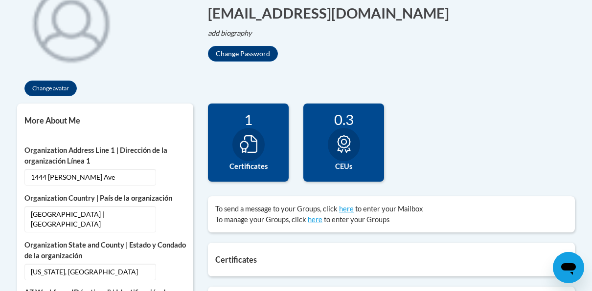
click at [258, 146] on div at bounding box center [248, 144] width 32 height 33
click at [251, 147] on icon at bounding box center [249, 144] width 18 height 18
click at [350, 221] on span "to enter your Groups" at bounding box center [357, 220] width 66 height 8
click at [260, 164] on label "Certificates" at bounding box center [248, 166] width 66 height 11
click at [252, 148] on icon at bounding box center [249, 144] width 18 height 18
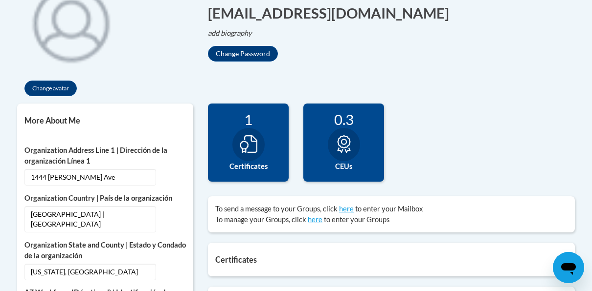
click at [252, 148] on icon at bounding box center [249, 144] width 18 height 18
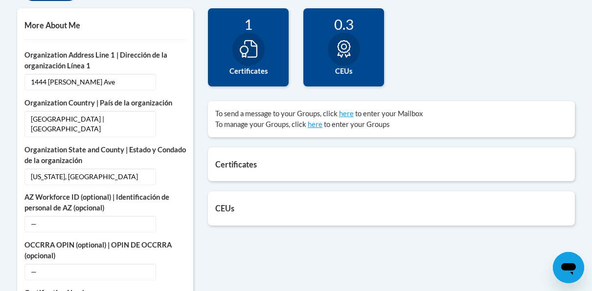
scroll to position [348, 0]
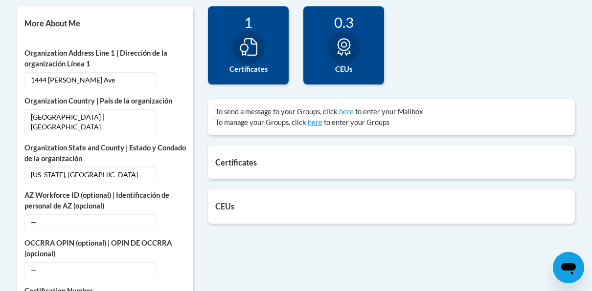
click at [258, 163] on h5 "Certificates" at bounding box center [391, 162] width 352 height 9
click at [248, 163] on h5 "Certificates" at bounding box center [391, 162] width 352 height 9
click at [354, 37] on div at bounding box center [344, 47] width 32 height 33
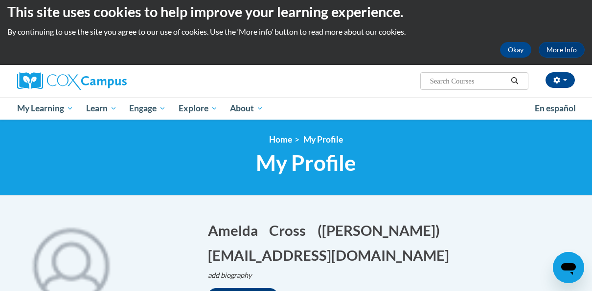
scroll to position [7, 0]
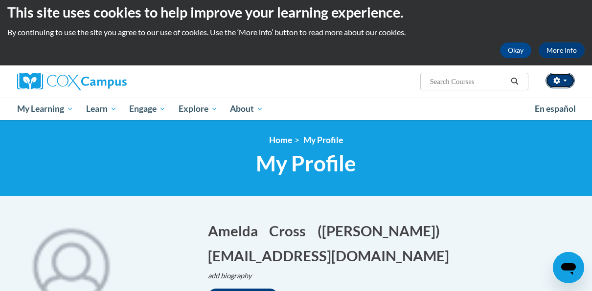
click at [563, 83] on button "button" at bounding box center [559, 81] width 29 height 16
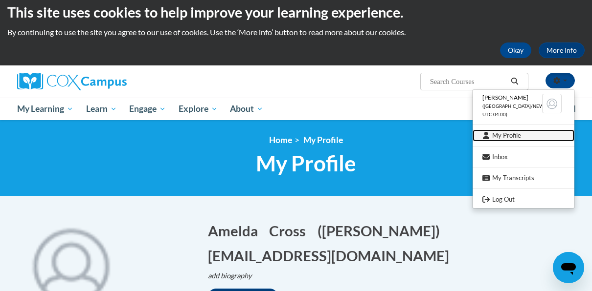
click at [506, 135] on link "My Profile" at bounding box center [523, 136] width 102 height 12
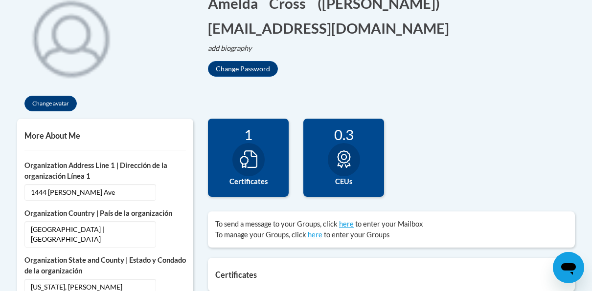
scroll to position [236, 0]
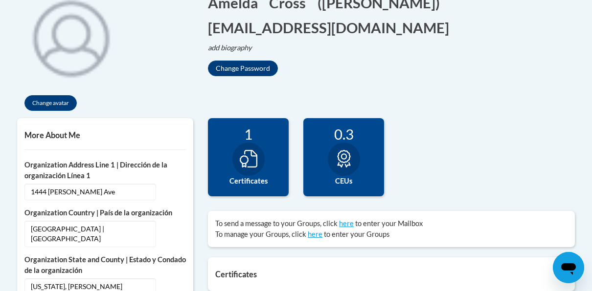
click at [254, 143] on div "1 Certificates" at bounding box center [248, 157] width 81 height 78
click at [250, 163] on icon at bounding box center [249, 159] width 18 height 18
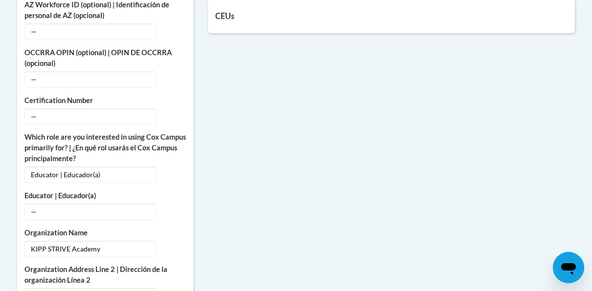
scroll to position [539, 0]
click at [84, 108] on span "—" at bounding box center [90, 116] width 132 height 17
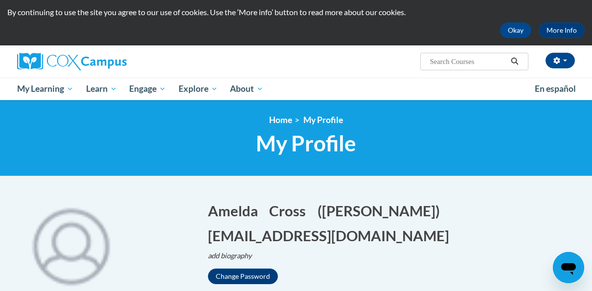
scroll to position [0, 0]
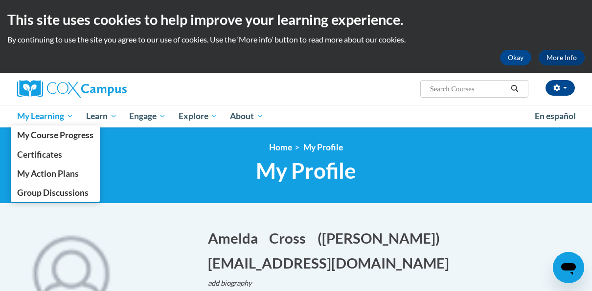
click at [45, 118] on span "My Learning" at bounding box center [45, 117] width 56 height 12
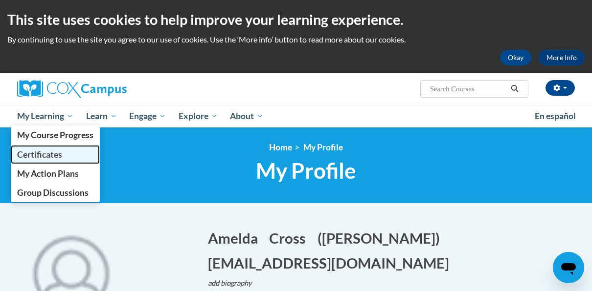
click at [43, 153] on span "Certificates" at bounding box center [39, 155] width 45 height 10
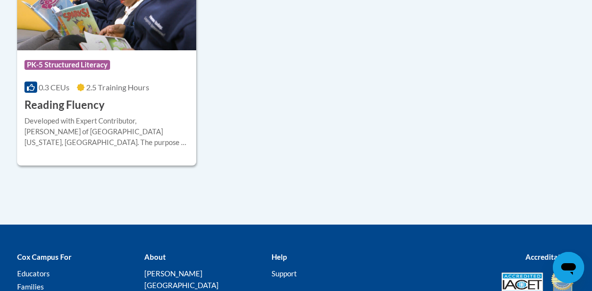
scroll to position [359, 0]
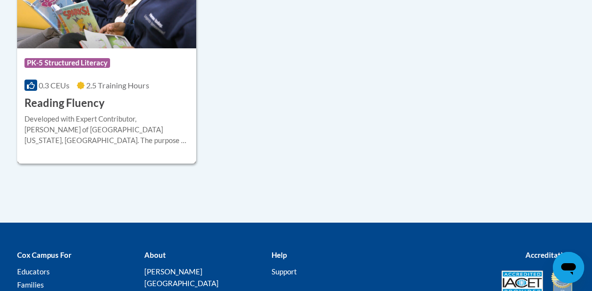
click at [116, 108] on div "Course Category: PK-5 Structured Literacy 0.3 CEUs 2.5 Training Hours COURSE Re…" at bounding box center [106, 79] width 179 height 63
